Goal: Information Seeking & Learning: Learn about a topic

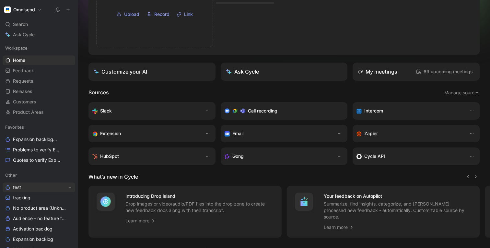
scroll to position [17, 0]
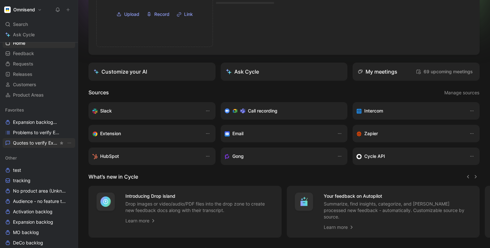
click at [25, 140] on span "Quotes to verify Expansion" at bounding box center [35, 143] width 45 height 6
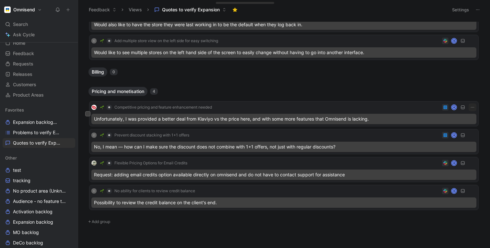
scroll to position [59, 0]
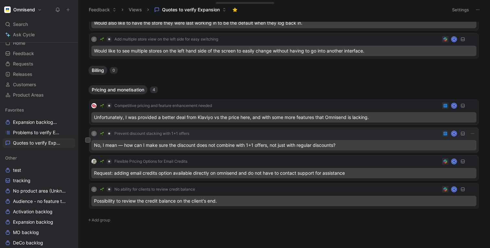
click at [355, 135] on div "C Prevent discount stacking with 1+1 offers K" at bounding box center [283, 134] width 385 height 8
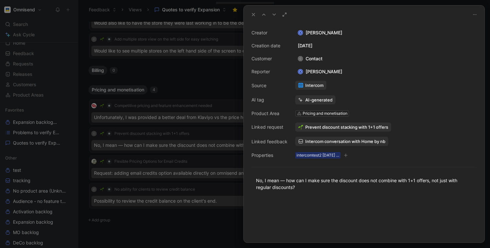
drag, startPoint x: 355, startPoint y: 135, endPoint x: 374, endPoint y: 156, distance: 28.2
click at [374, 156] on div "Creator K [PERSON_NAME] Creation date [DATE] Customer C Contact Reporter K [PER…" at bounding box center [363, 94] width 225 height 130
click at [189, 154] on div at bounding box center [245, 124] width 490 height 248
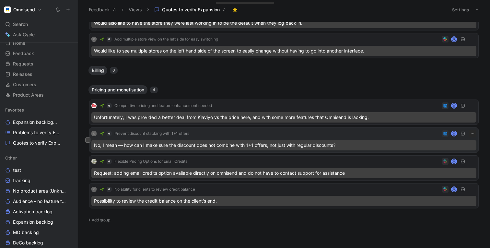
click at [231, 135] on div "C Prevent discount stacking with 1+1 offers K" at bounding box center [283, 134] width 385 height 8
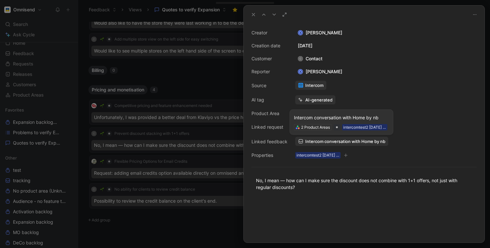
click at [329, 141] on span "Intercom conversation with Home by nb" at bounding box center [345, 141] width 80 height 6
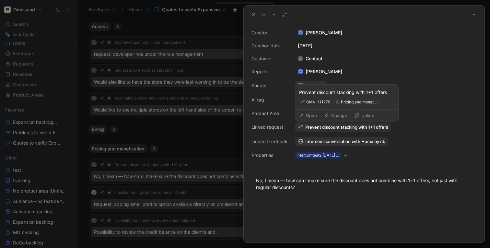
click at [314, 125] on span "Prevent discount stacking with 1+1 offers" at bounding box center [346, 127] width 83 height 6
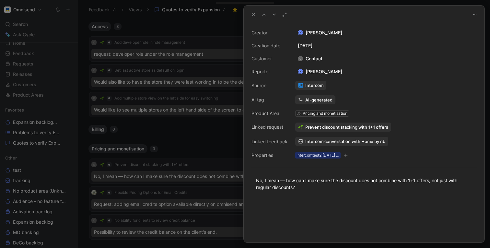
click at [311, 140] on span "Intercom conversation with Home by nb" at bounding box center [345, 141] width 80 height 6
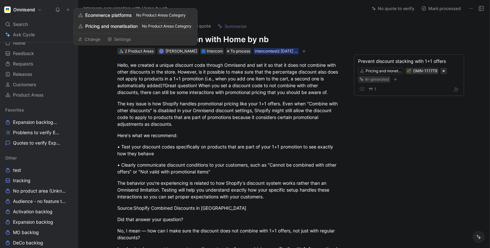
click at [140, 51] on div "2 Product Areas" at bounding box center [139, 51] width 29 height 6
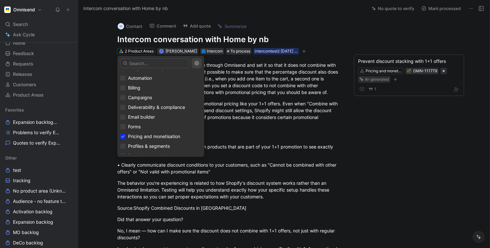
scroll to position [72, 0]
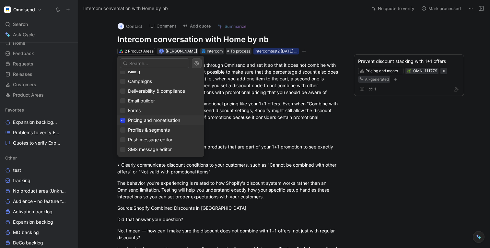
click at [123, 120] on icon at bounding box center [122, 120] width 3 height 2
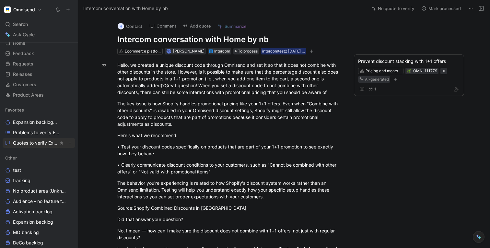
click at [27, 142] on span "Quotes to verify Expansion" at bounding box center [35, 143] width 45 height 6
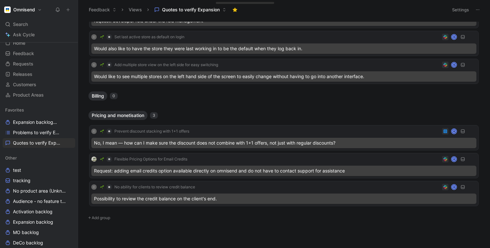
scroll to position [40, 0]
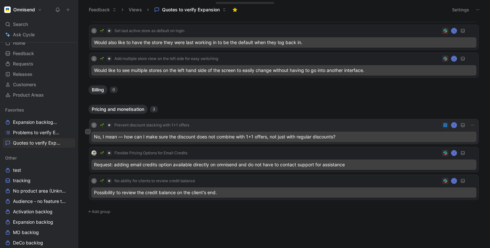
click at [211, 137] on div "No, I mean — how can I make sure the discount does not combine with 1+1 offers,…" at bounding box center [283, 136] width 385 height 10
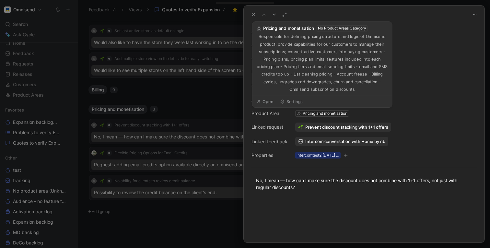
click at [302, 113] on div "Pricing and monetisation" at bounding box center [324, 113] width 45 height 6
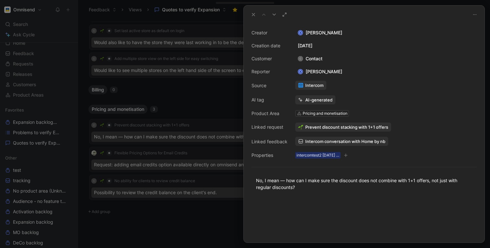
click at [298, 113] on use at bounding box center [298, 113] width 3 height 3
click at [301, 114] on div "Pricing and monetisation" at bounding box center [321, 113] width 53 height 6
click at [297, 114] on use at bounding box center [298, 113] width 3 height 3
click at [270, 114] on div "Product Area" at bounding box center [269, 113] width 36 height 8
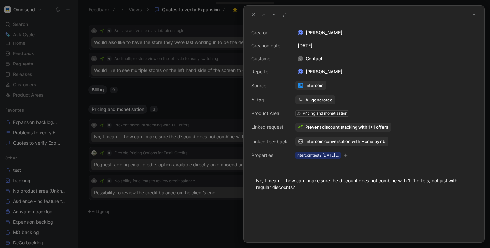
click at [150, 137] on div at bounding box center [245, 124] width 490 height 248
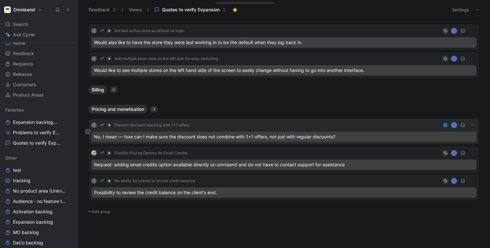
click at [124, 137] on div "No, I mean — how can I make sure the discount does not combine with 1+1 offers,…" at bounding box center [283, 136] width 385 height 10
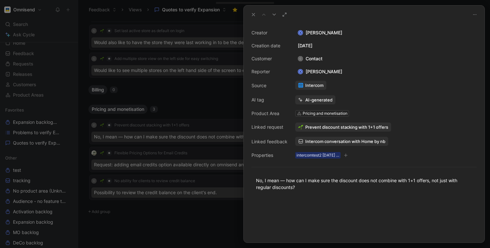
click at [305, 141] on span "Intercom conversation with Home by nb" at bounding box center [345, 141] width 80 height 6
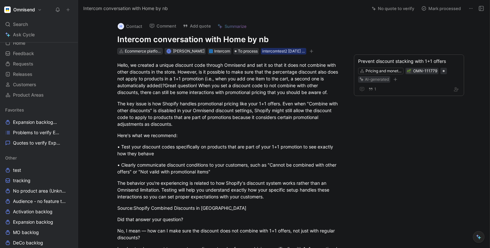
click at [143, 52] on div "Ecommerce platforms" at bounding box center [143, 51] width 36 height 6
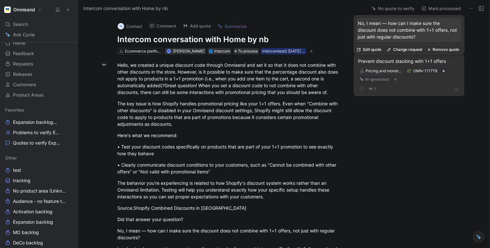
click at [409, 60] on div "Prevent discount stacking with 1+1 offers" at bounding box center [409, 61] width 102 height 8
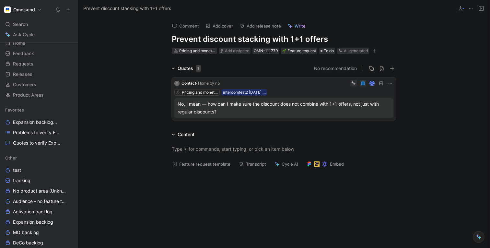
click at [192, 51] on div "Pricing and monetisation" at bounding box center [197, 51] width 36 height 6
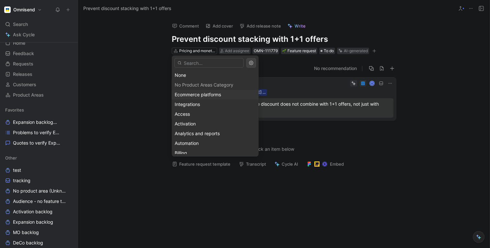
click at [186, 95] on span "Ecommerce platforms" at bounding box center [198, 95] width 46 height 6
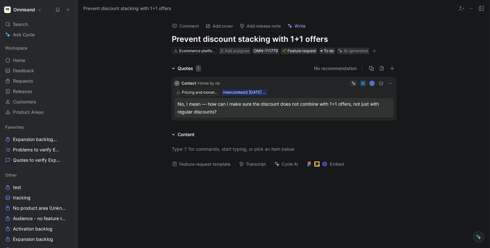
click at [141, 156] on div at bounding box center [283, 148] width 411 height 21
